Goal: Complete application form

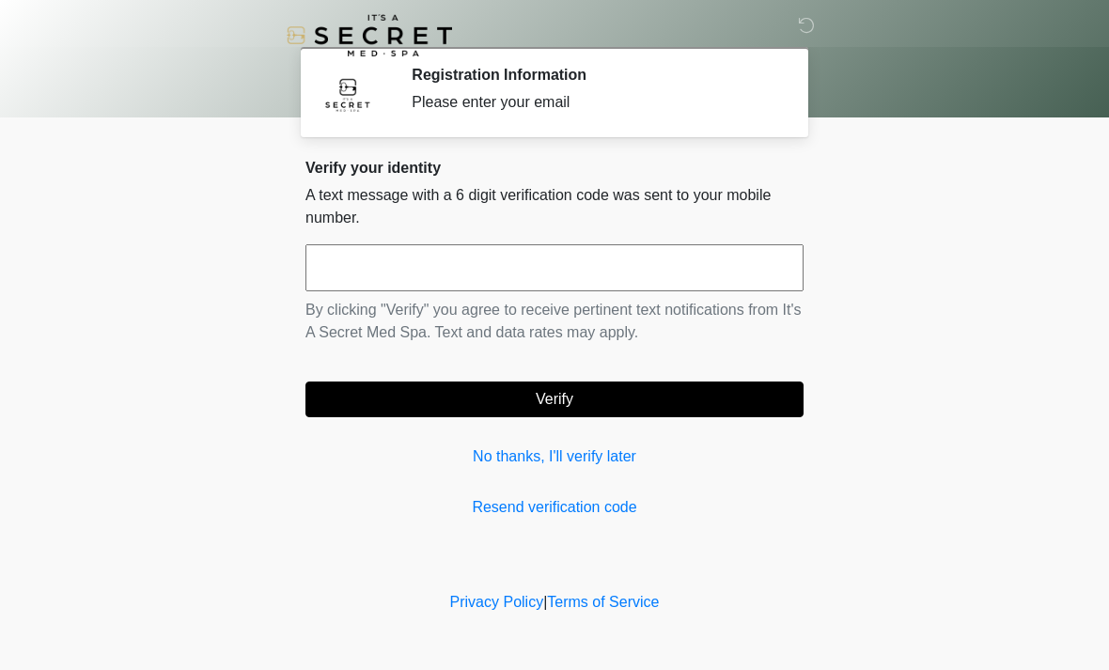
click at [400, 278] on input "text" at bounding box center [555, 267] width 498 height 47
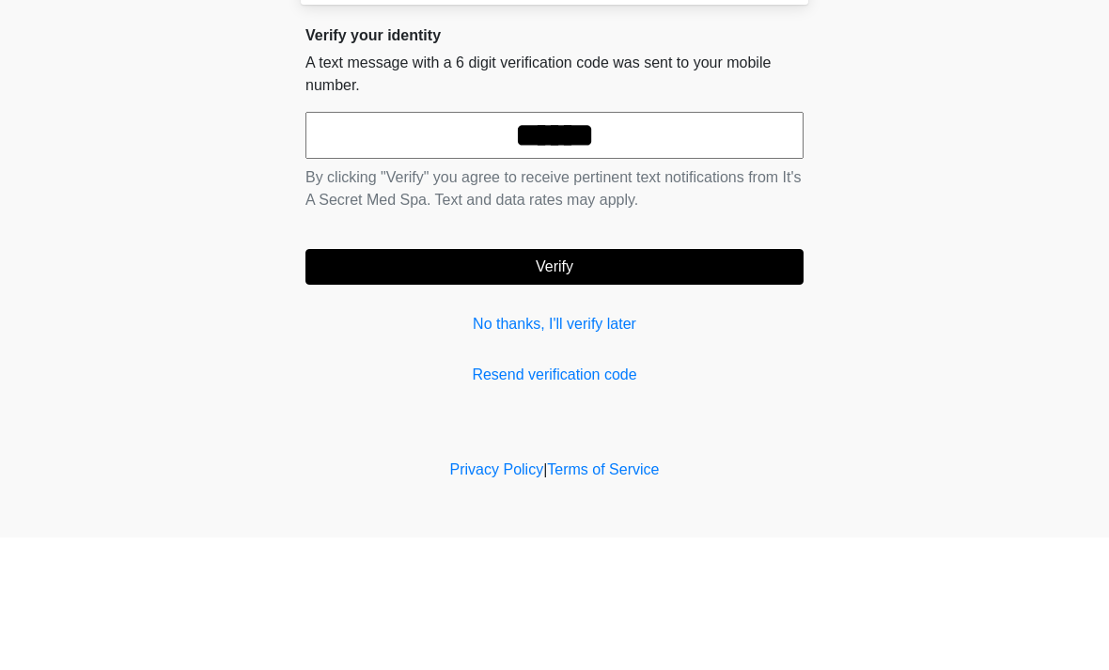
type input "******"
click at [502, 382] on button "Verify" at bounding box center [555, 400] width 498 height 36
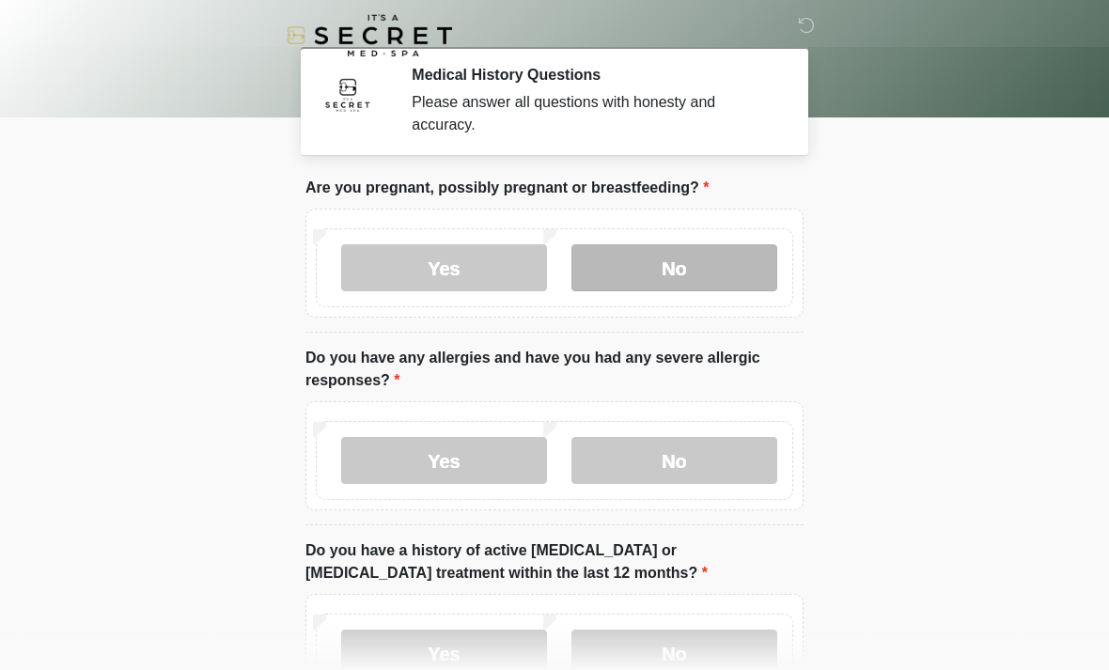
click at [648, 264] on label "No" at bounding box center [675, 267] width 206 height 47
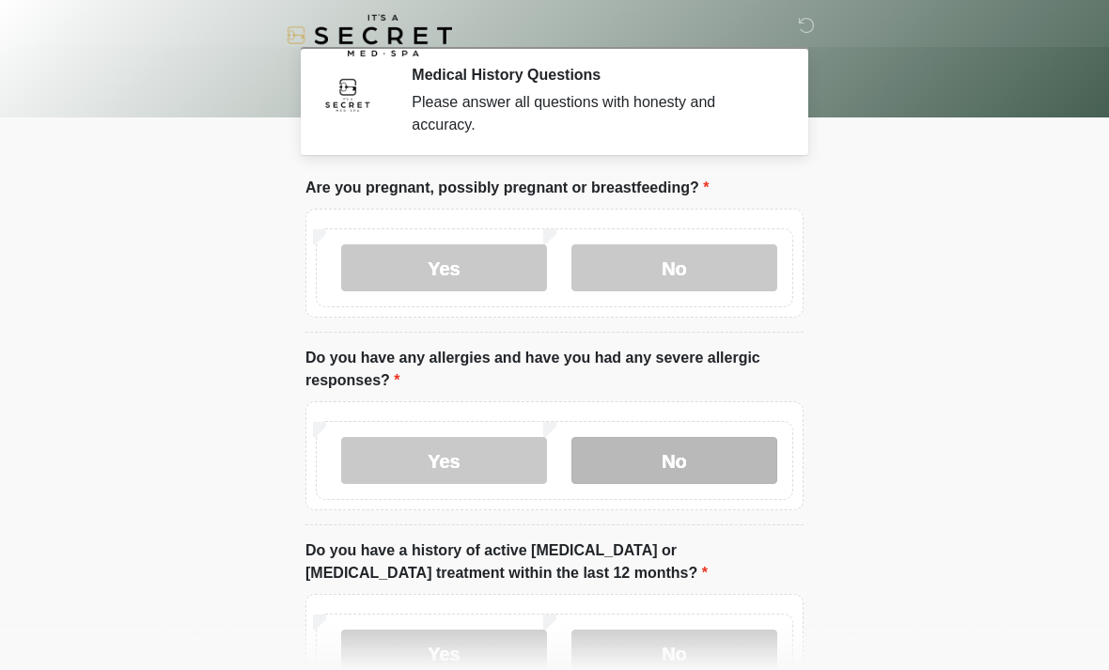
click at [716, 471] on label "No" at bounding box center [675, 460] width 206 height 47
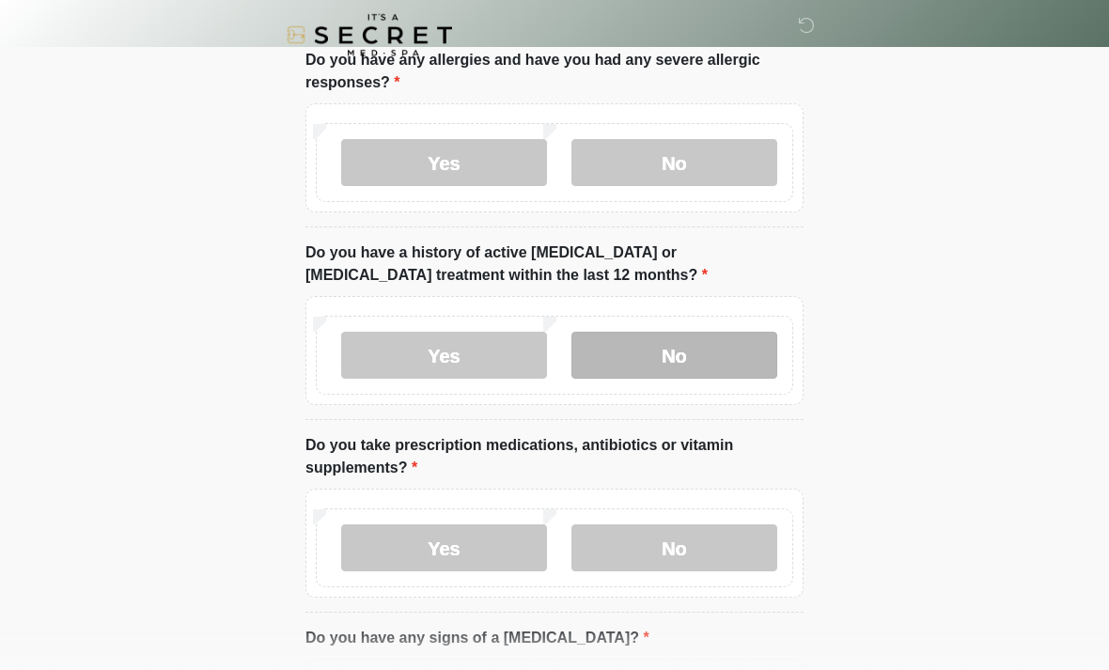
click at [649, 348] on label "No" at bounding box center [675, 356] width 206 height 47
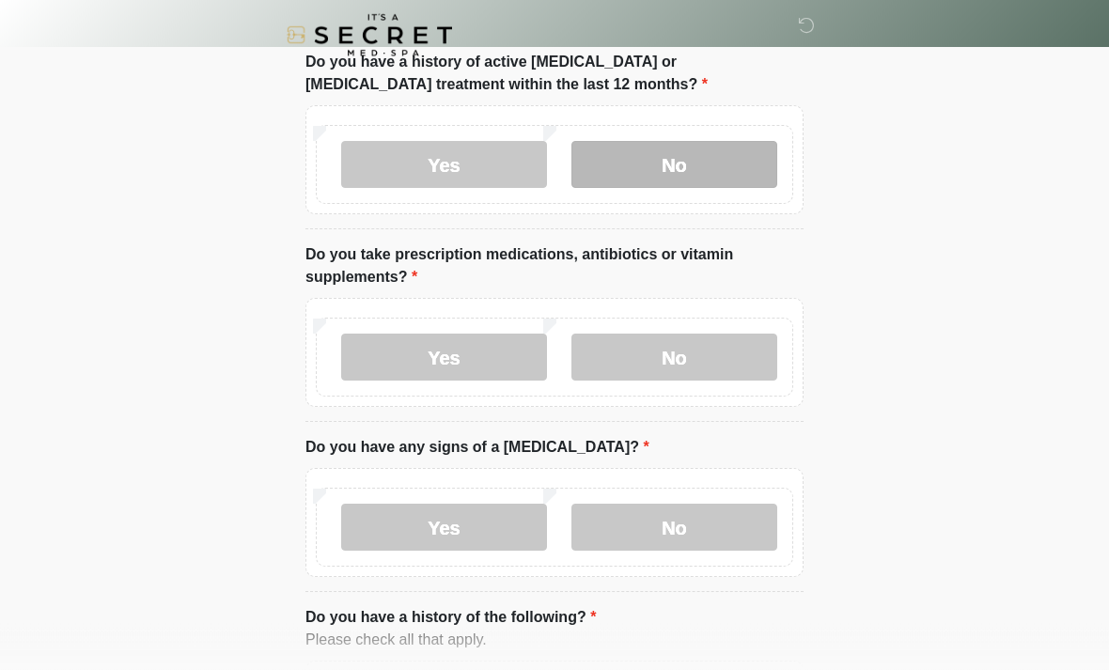
scroll to position [489, 0]
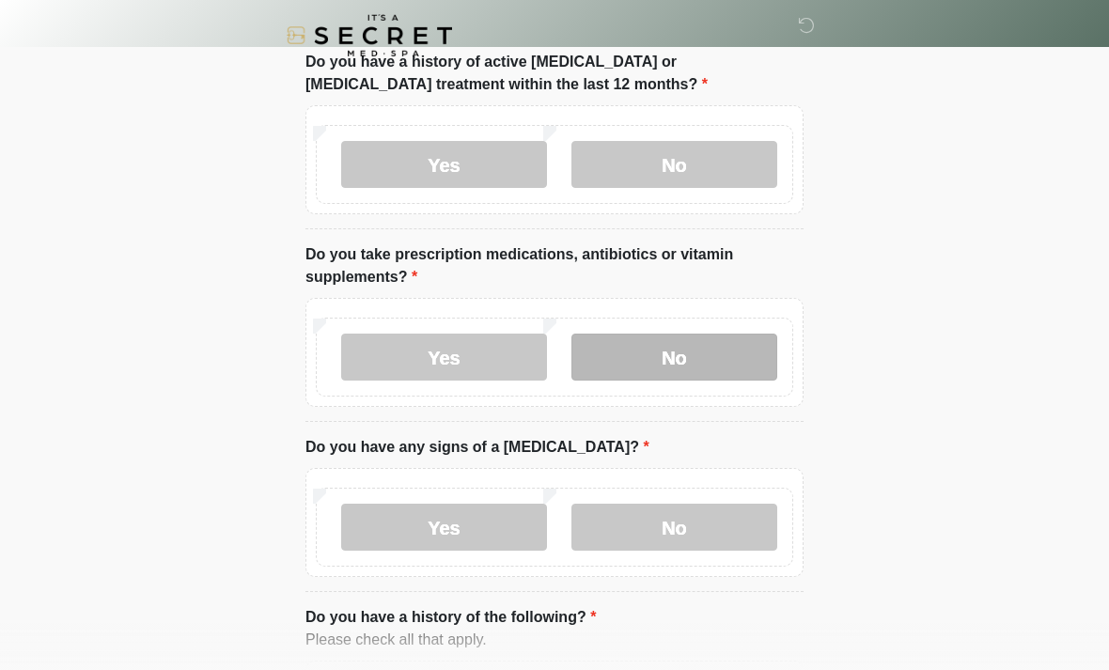
click at [650, 364] on label "No" at bounding box center [675, 357] width 206 height 47
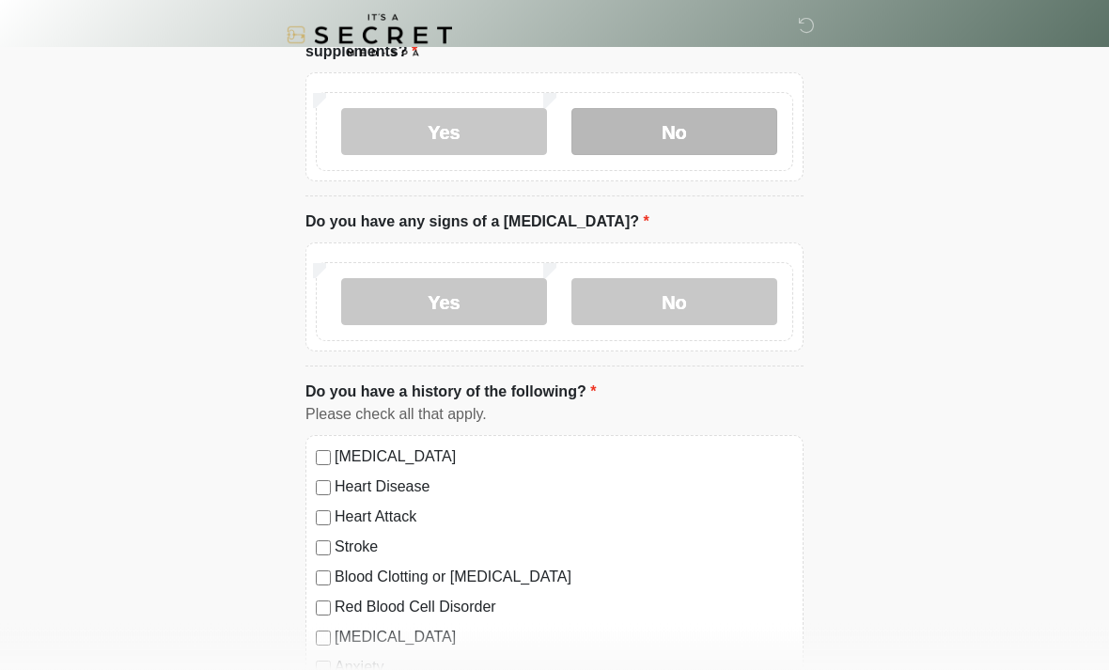
scroll to position [715, 0]
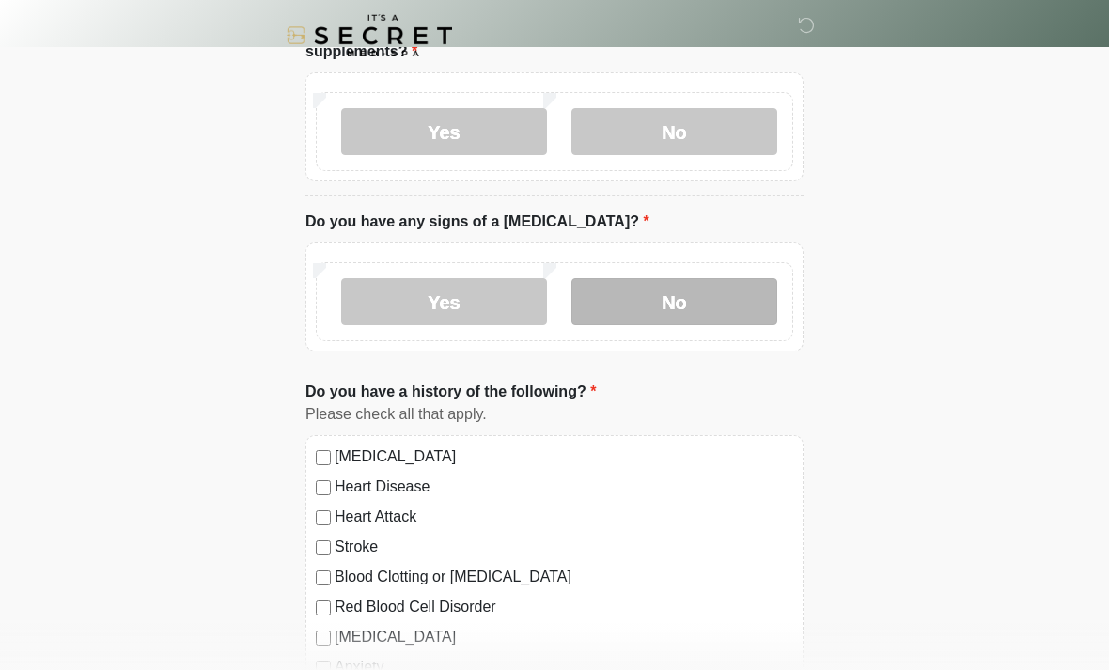
click at [667, 292] on label "No" at bounding box center [675, 301] width 206 height 47
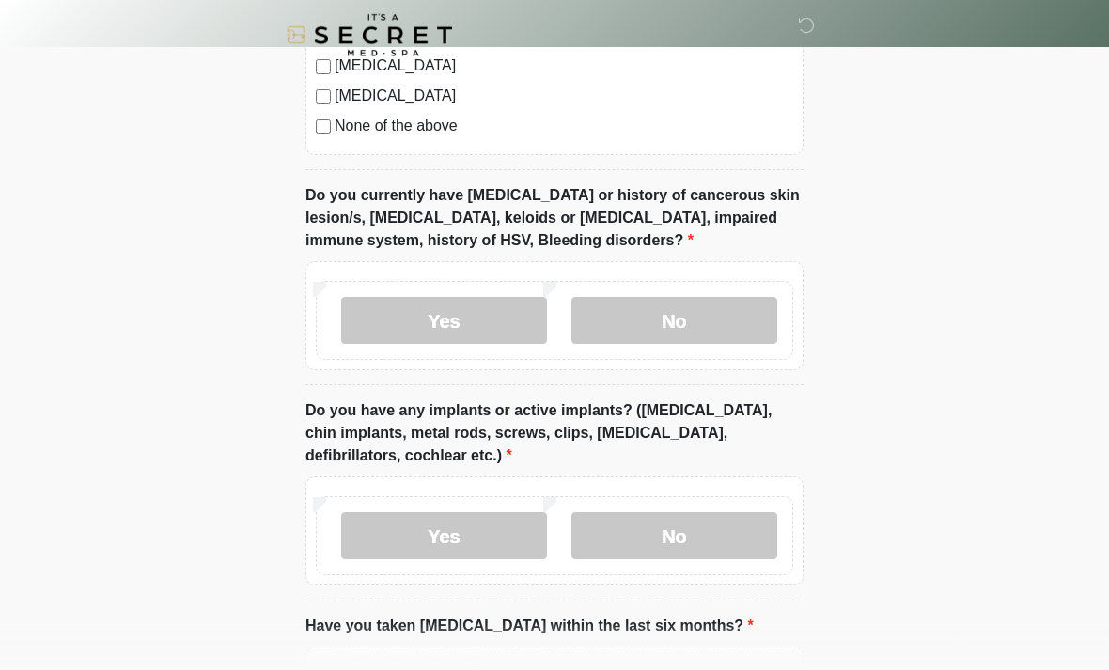
scroll to position [1377, 0]
click at [639, 318] on label "No" at bounding box center [675, 319] width 206 height 47
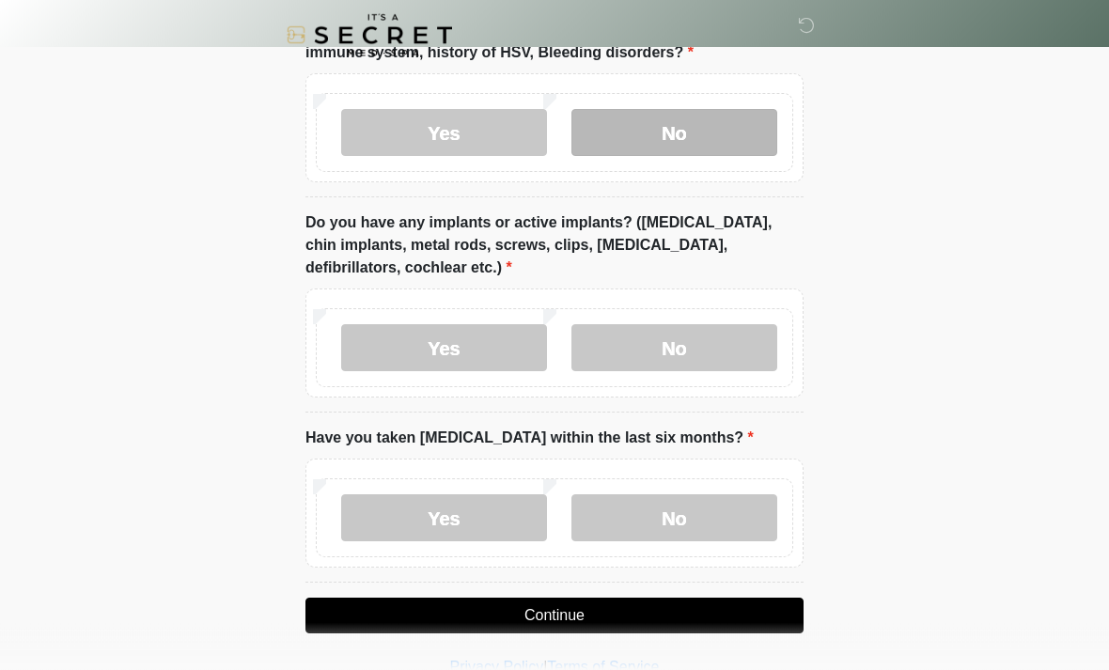
scroll to position [1566, 0]
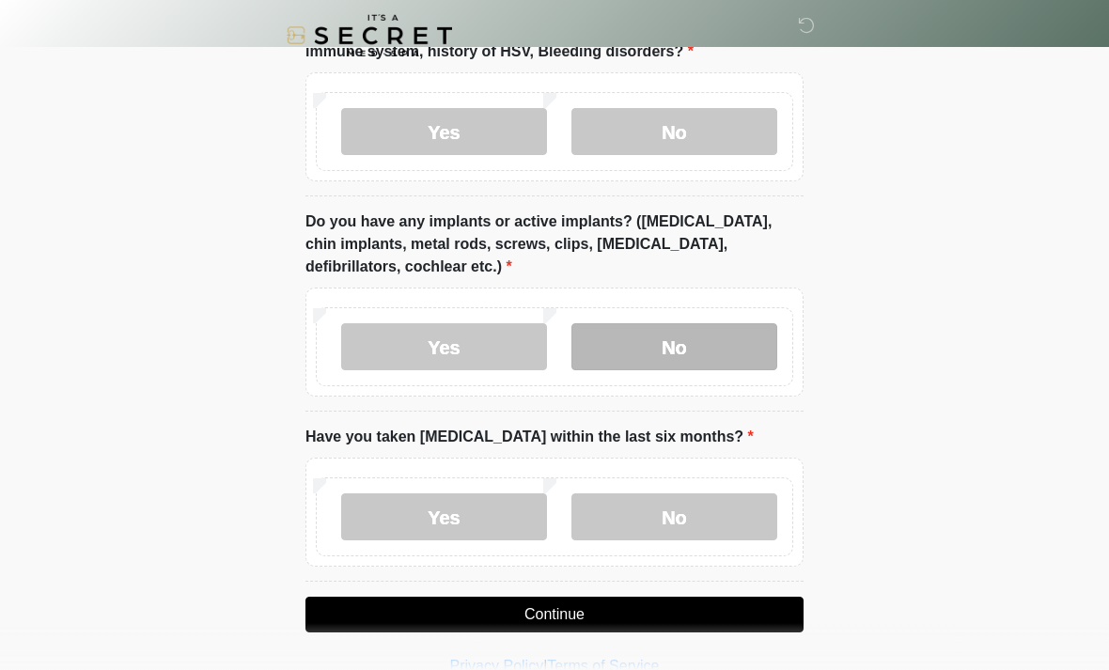
click at [630, 328] on label "No" at bounding box center [675, 346] width 206 height 47
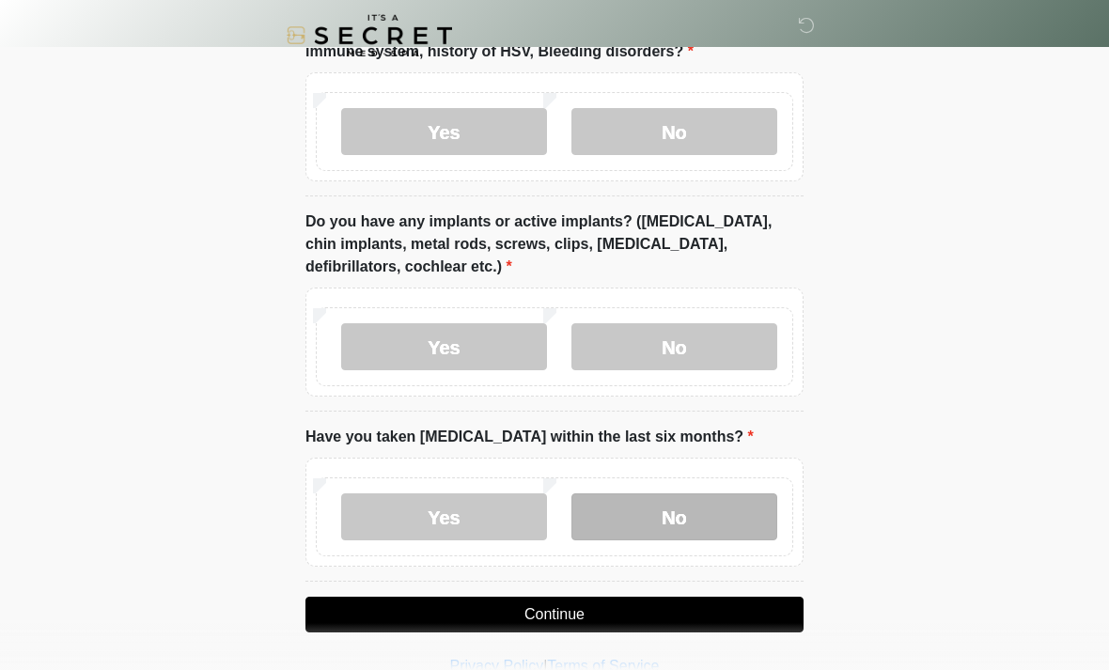
click at [691, 534] on label "No" at bounding box center [675, 517] width 206 height 47
click at [564, 619] on button "Continue" at bounding box center [555, 615] width 498 height 36
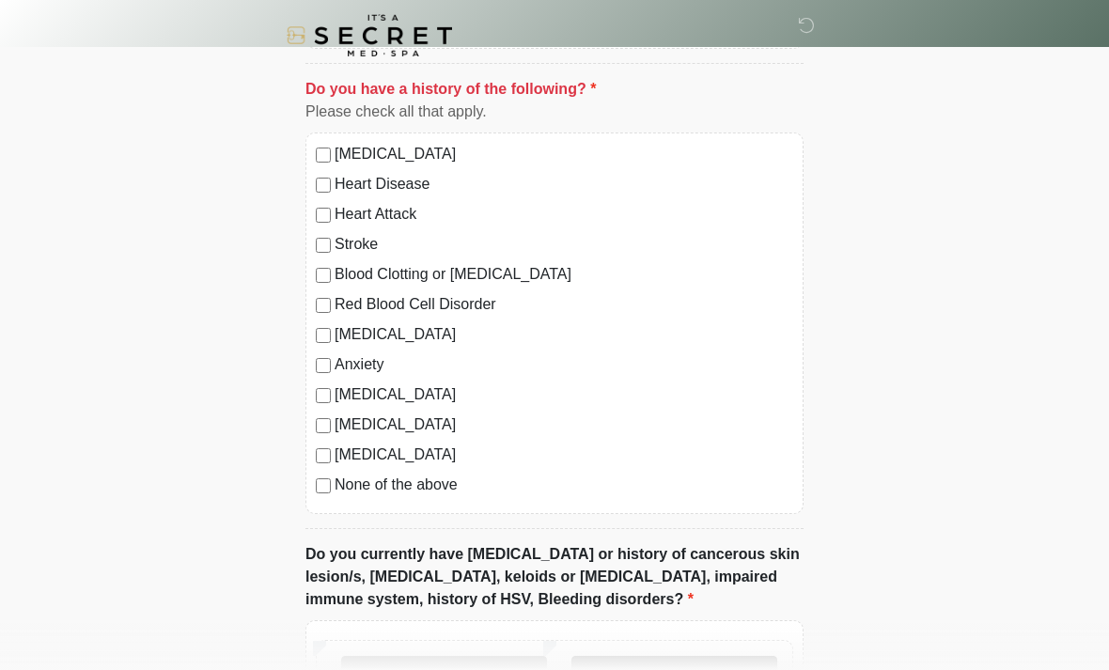
click at [660, 669] on label "No" at bounding box center [675, 679] width 206 height 47
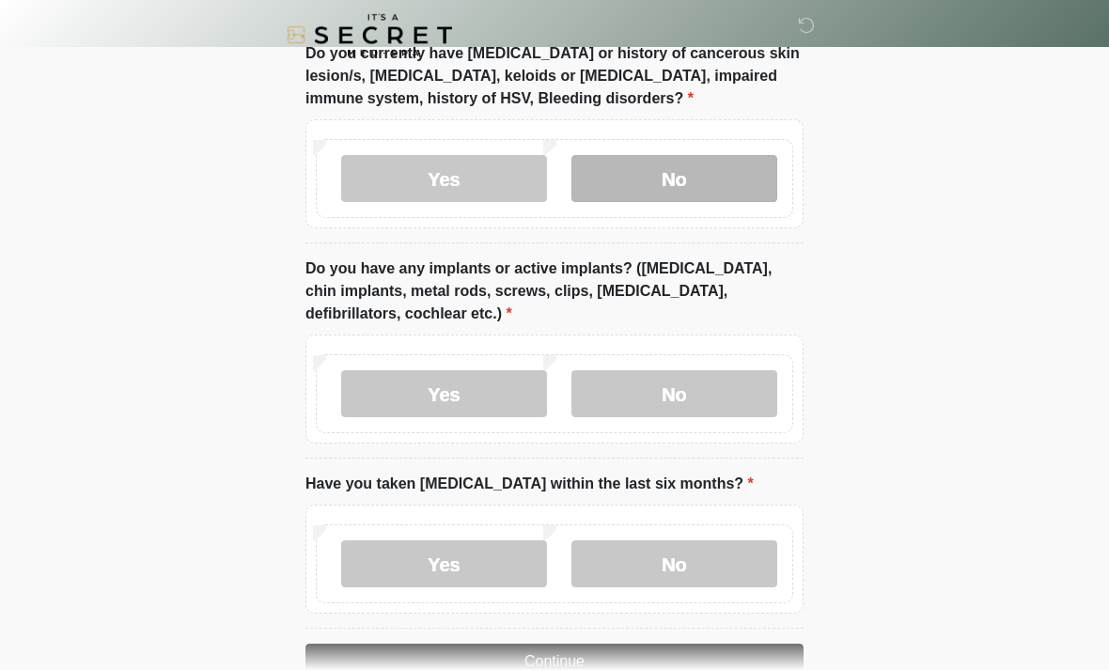
scroll to position [1566, 0]
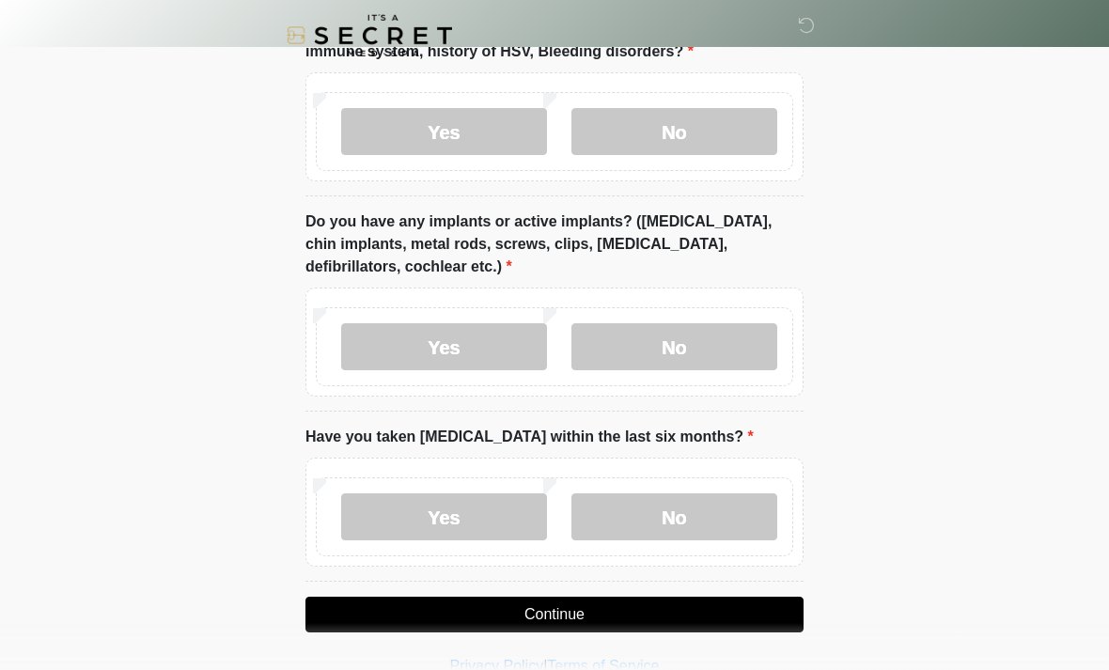
click at [557, 608] on button "Continue" at bounding box center [555, 615] width 498 height 36
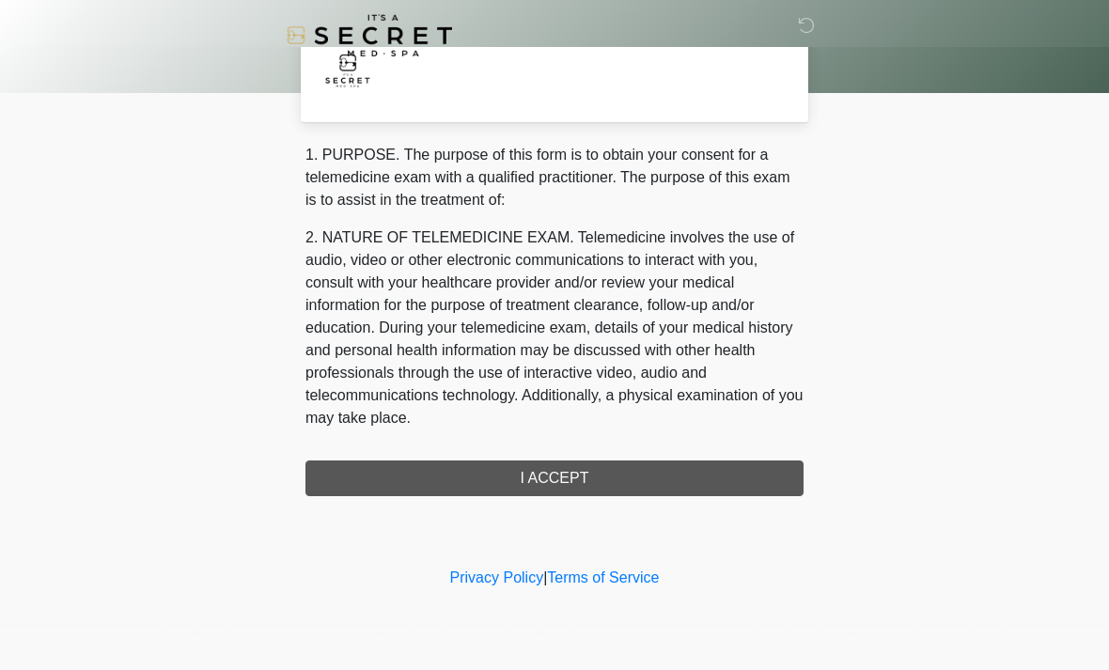
scroll to position [0, 0]
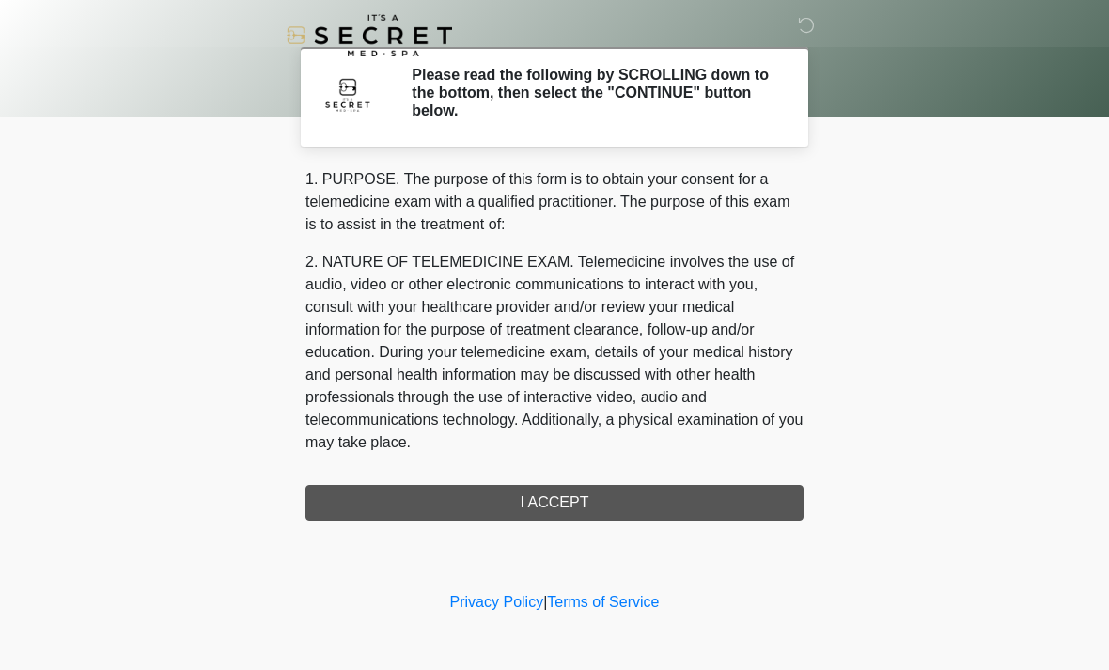
click at [446, 502] on div "1. PURPOSE. The purpose of this form is to obtain your consent for a telemedici…" at bounding box center [555, 344] width 498 height 353
click at [537, 506] on div "1. PURPOSE. The purpose of this form is to obtain your consent for a telemedici…" at bounding box center [555, 344] width 498 height 353
click at [546, 496] on div "1. PURPOSE. The purpose of this form is to obtain your consent for a telemedici…" at bounding box center [555, 344] width 498 height 353
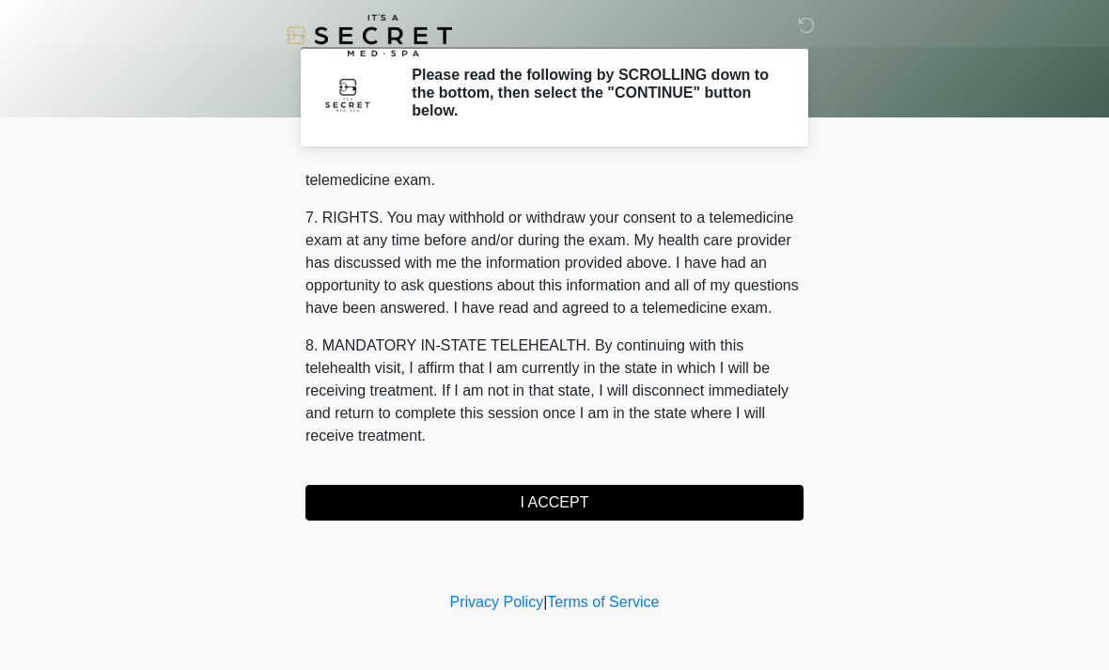
scroll to position [796, 0]
click at [552, 506] on button "I ACCEPT" at bounding box center [555, 503] width 498 height 36
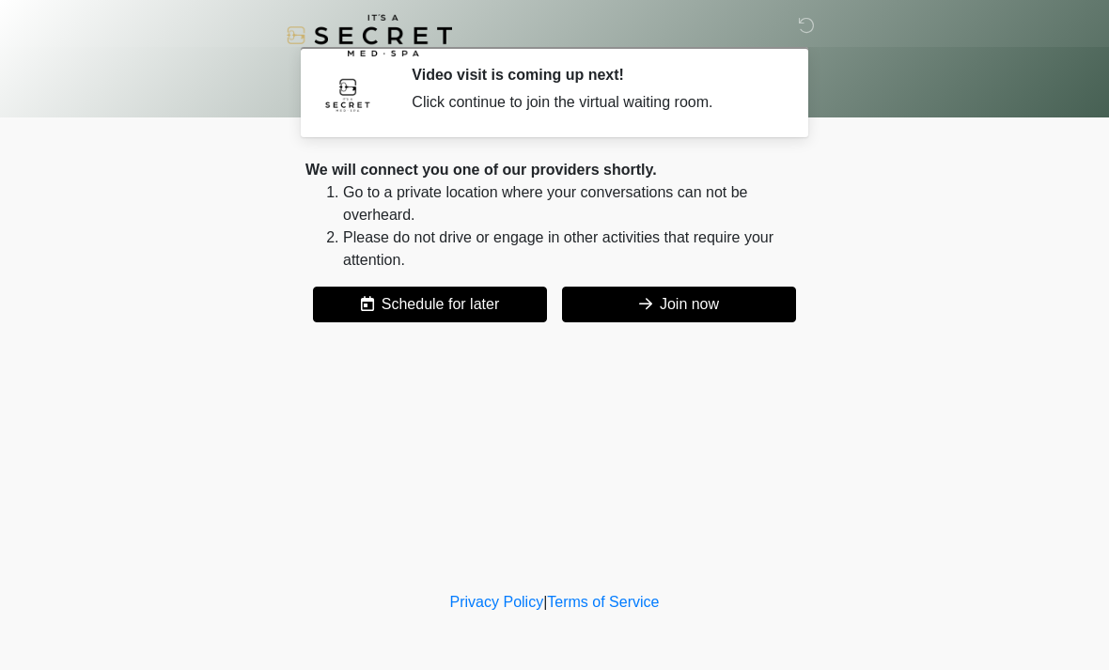
click at [673, 299] on button "Join now" at bounding box center [679, 305] width 234 height 36
